Goal: Complete application form

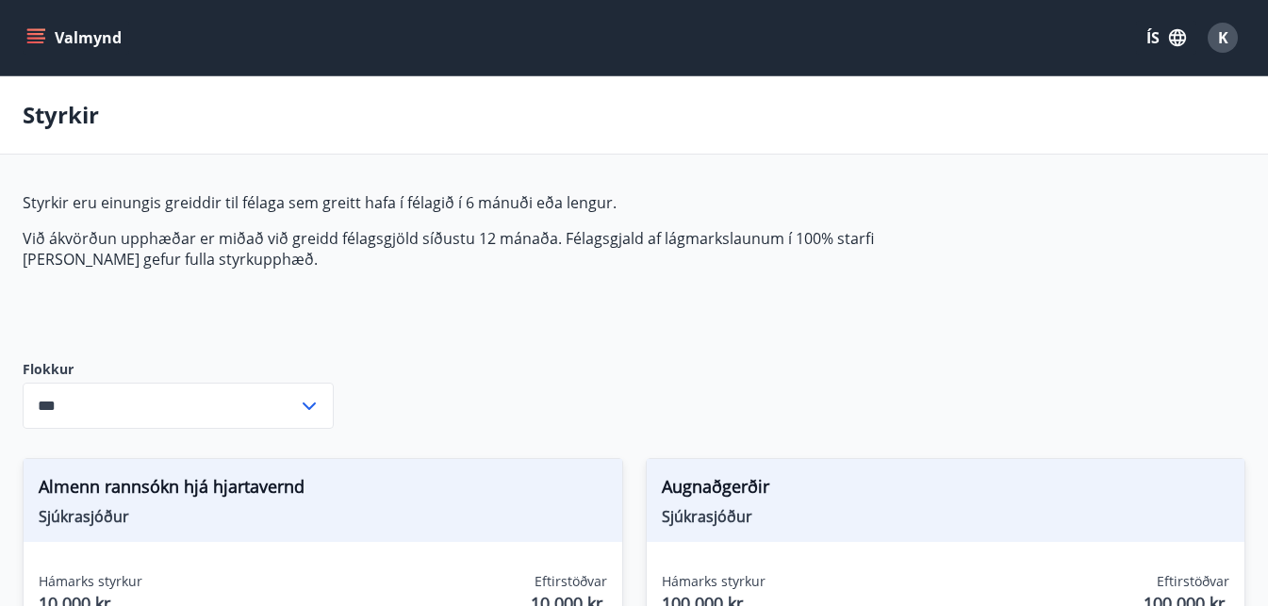
scroll to position [1753, 0]
type input "***"
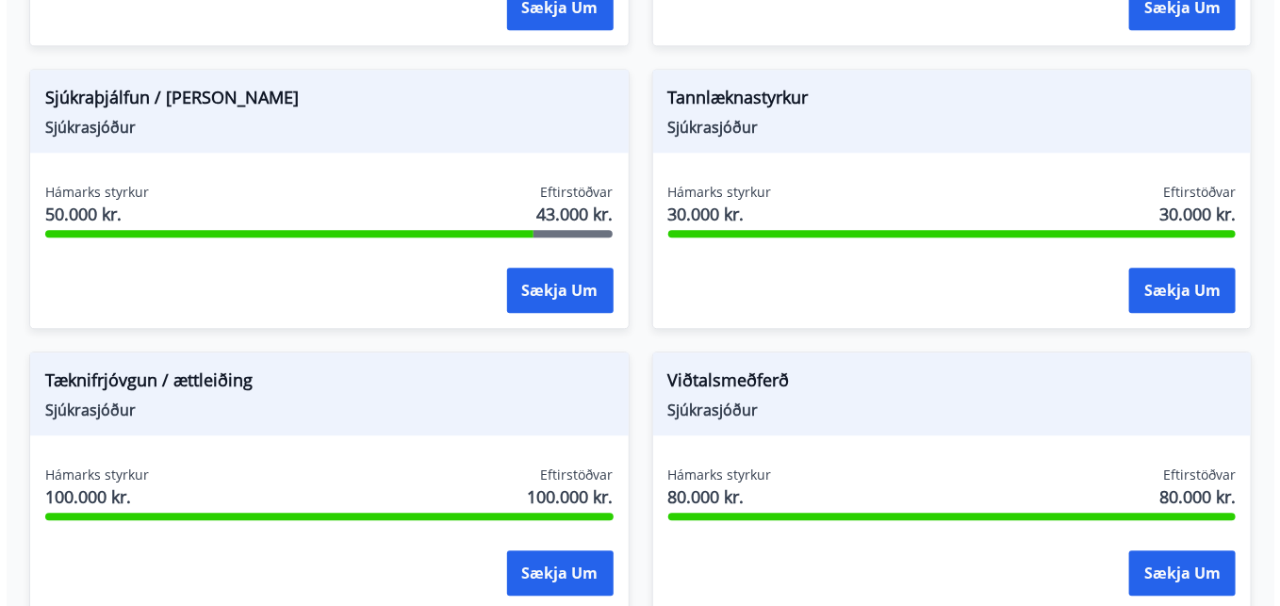
scroll to position [1753, 0]
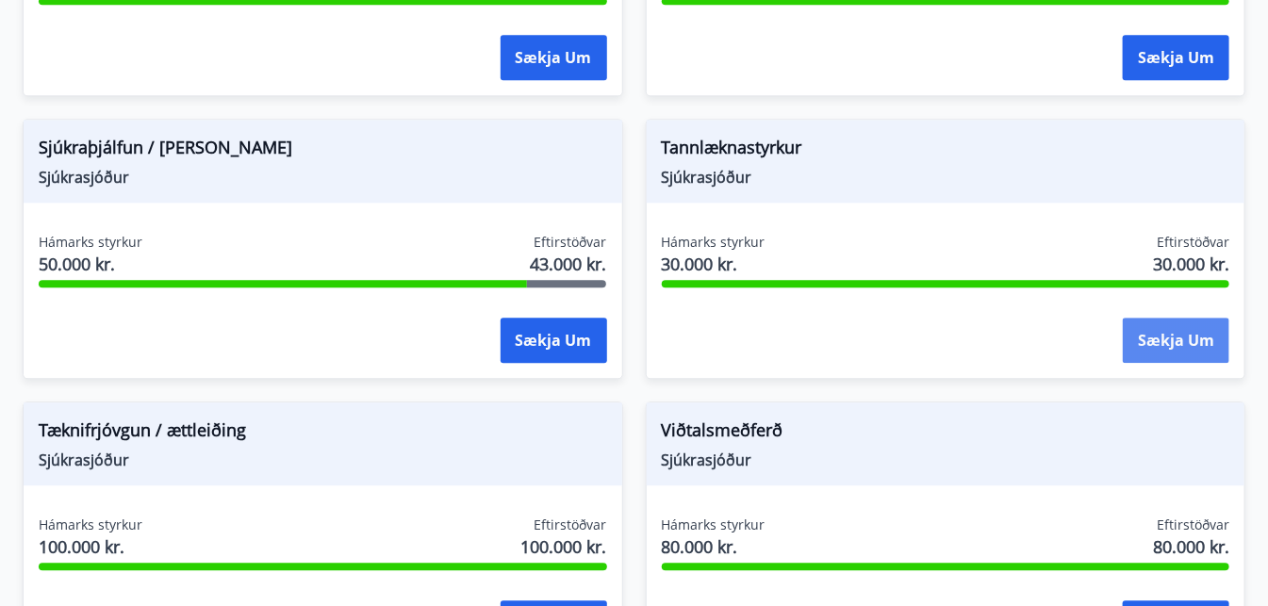
click at [1140, 344] on button "Sækja um" at bounding box center [1176, 340] width 107 height 45
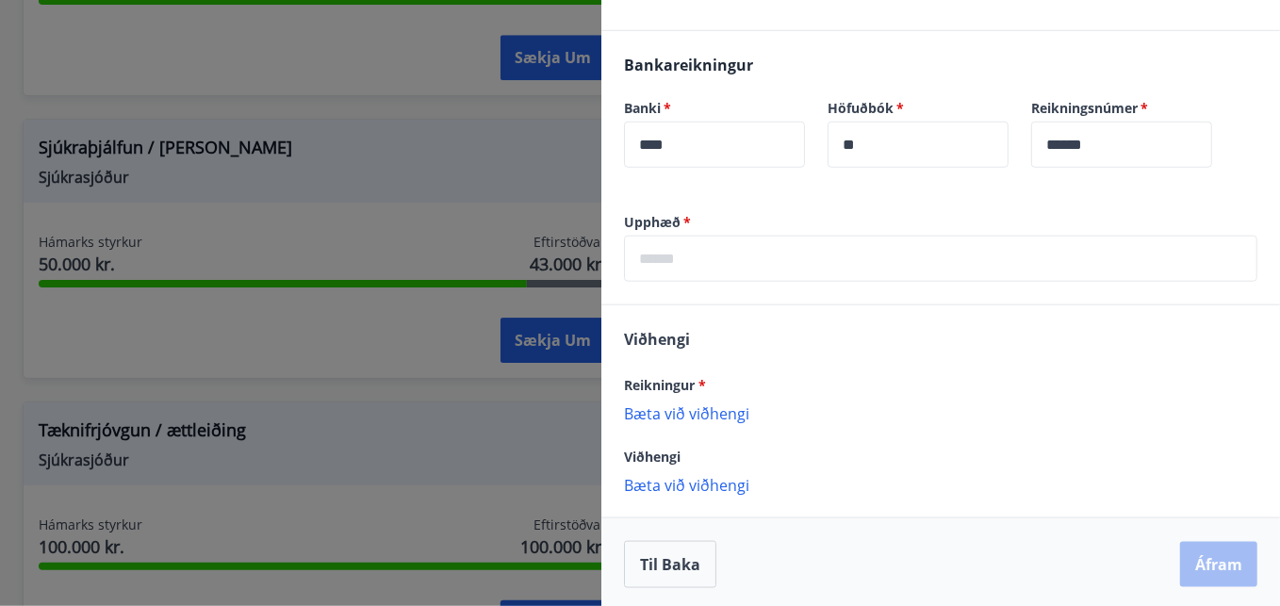
scroll to position [446, 0]
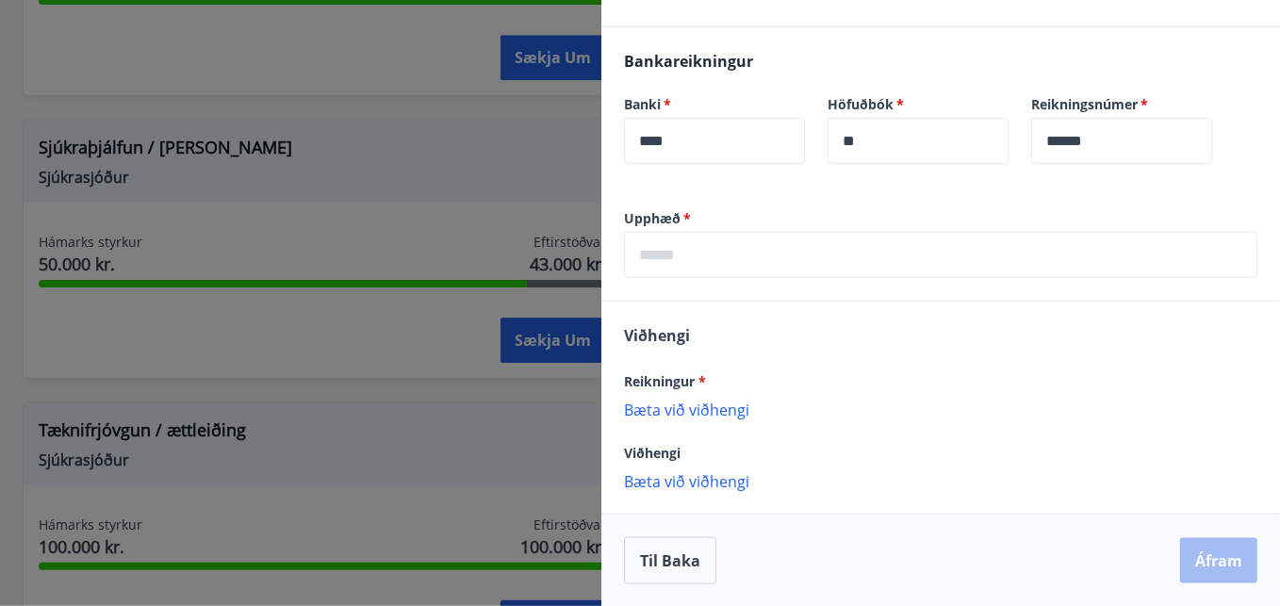
click at [698, 255] on input "text" at bounding box center [940, 255] width 633 height 46
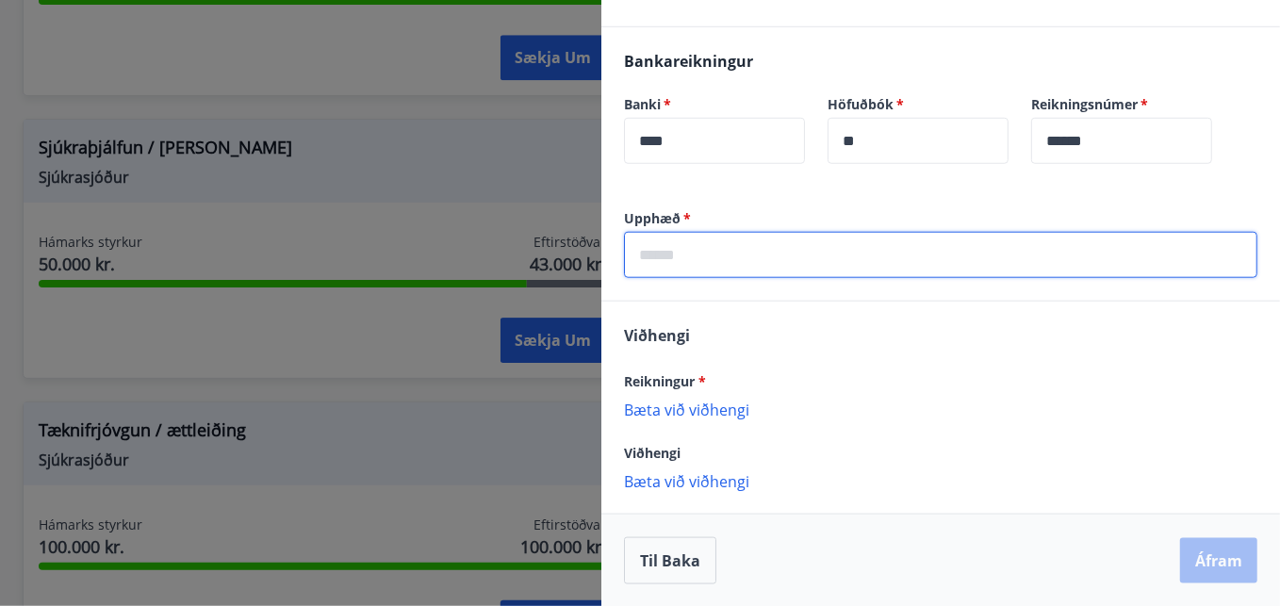
type input "*****"
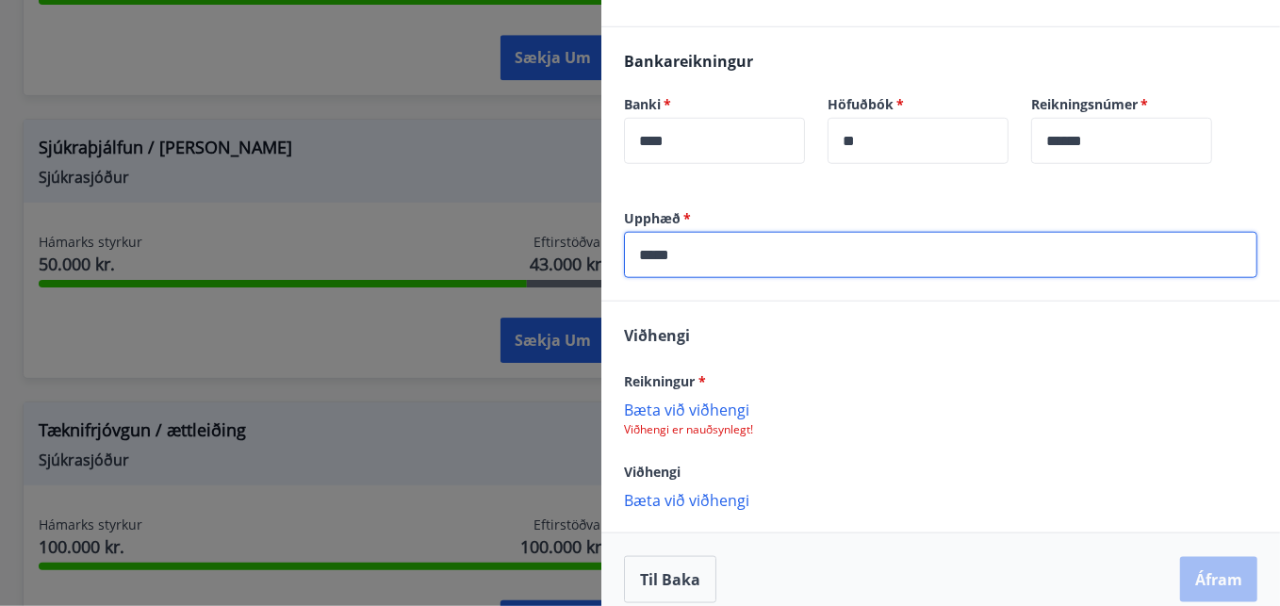
click at [696, 422] on p "Viðhengi er nauðsynlegt!" at bounding box center [940, 429] width 633 height 15
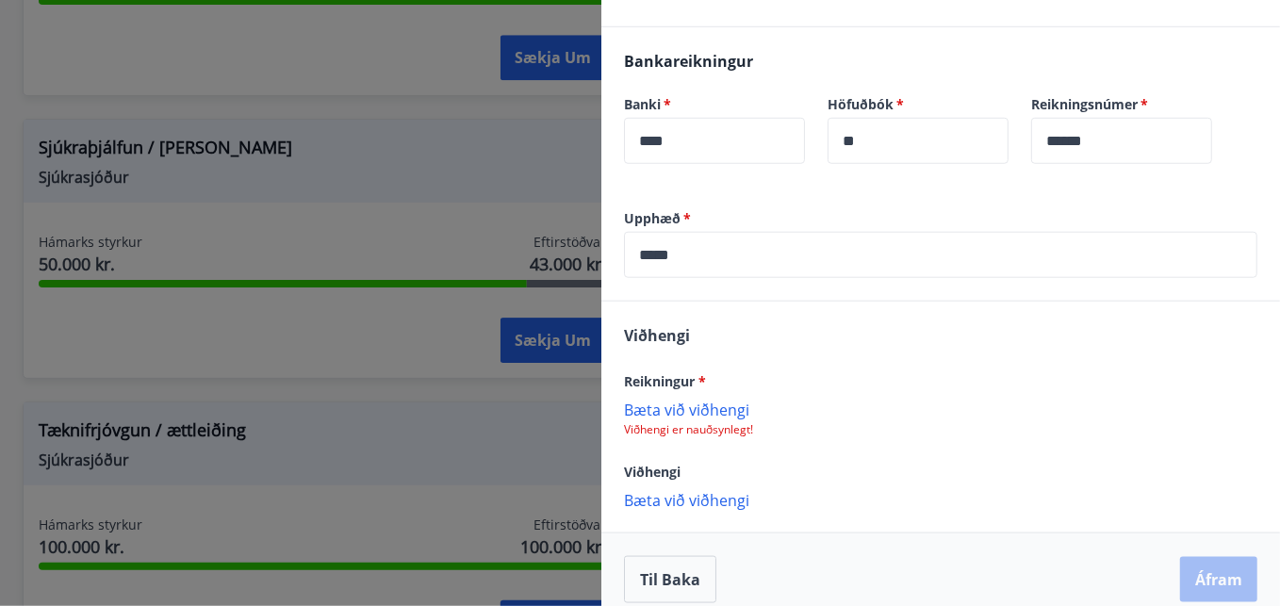
click at [689, 408] on p "Bæta við viðhengi" at bounding box center [940, 409] width 633 height 19
click at [1211, 580] on button "Áfram" at bounding box center [1218, 581] width 77 height 45
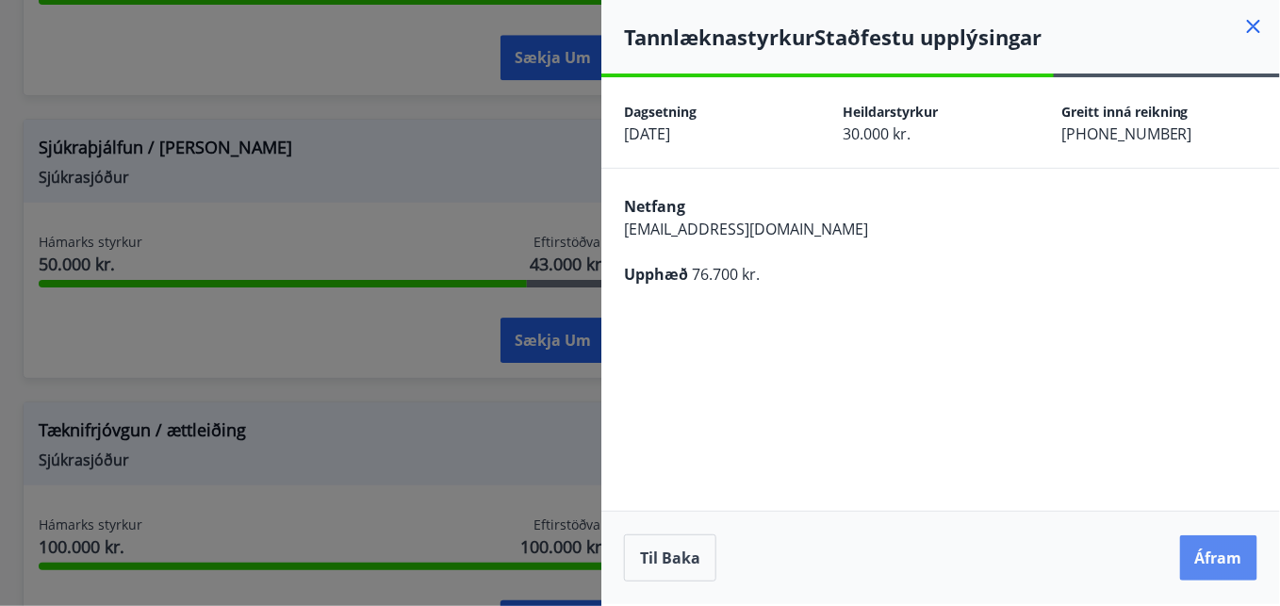
click at [1226, 550] on button "Áfram" at bounding box center [1218, 557] width 77 height 45
click at [1206, 570] on button "Áfram" at bounding box center [1218, 557] width 77 height 45
